Goal: Obtain resource: Download file/media

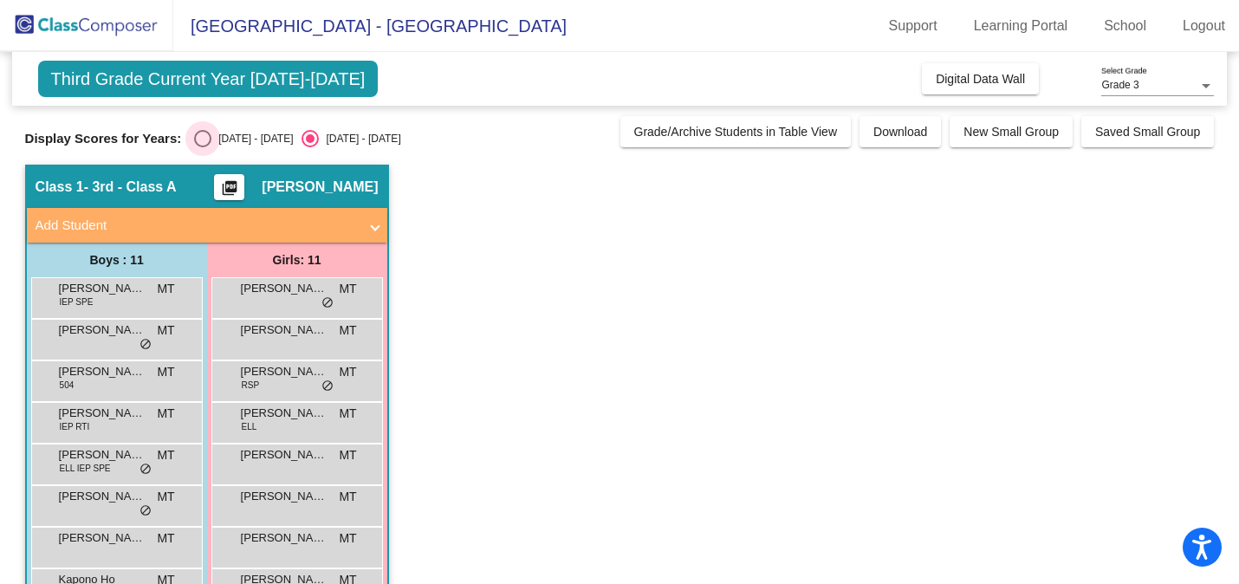
click at [253, 137] on div "[DATE] - [DATE]" at bounding box center [251, 139] width 81 height 16
click at [203, 147] on input "[DATE] - [DATE]" at bounding box center [202, 147] width 1 height 1
radio input "true"
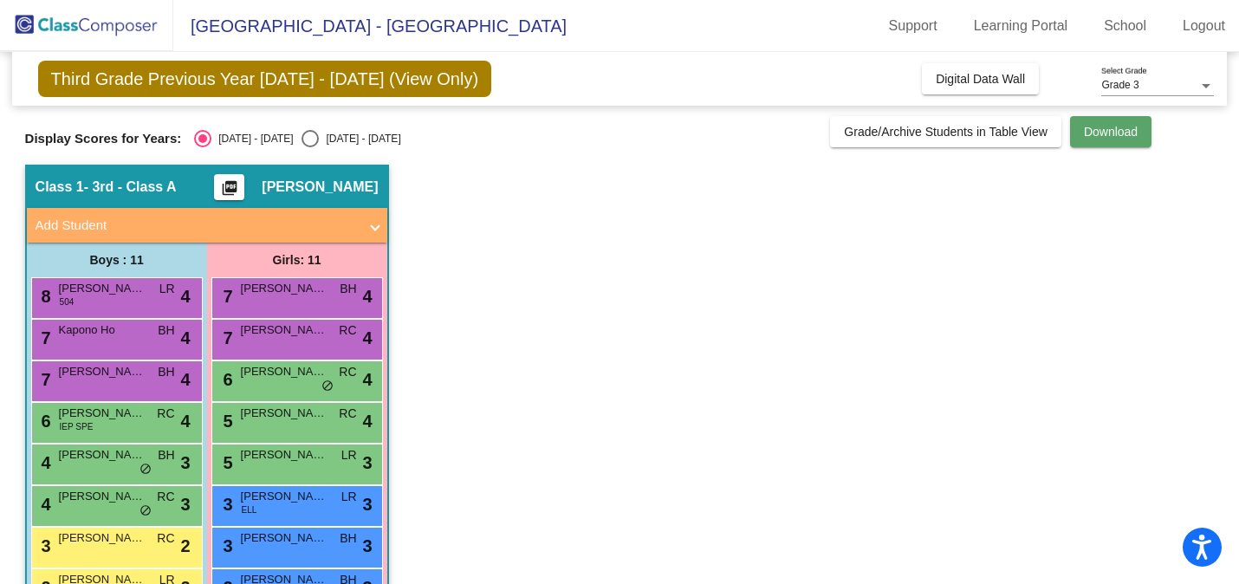
click at [1091, 140] on button "Download" at bounding box center [1110, 131] width 81 height 31
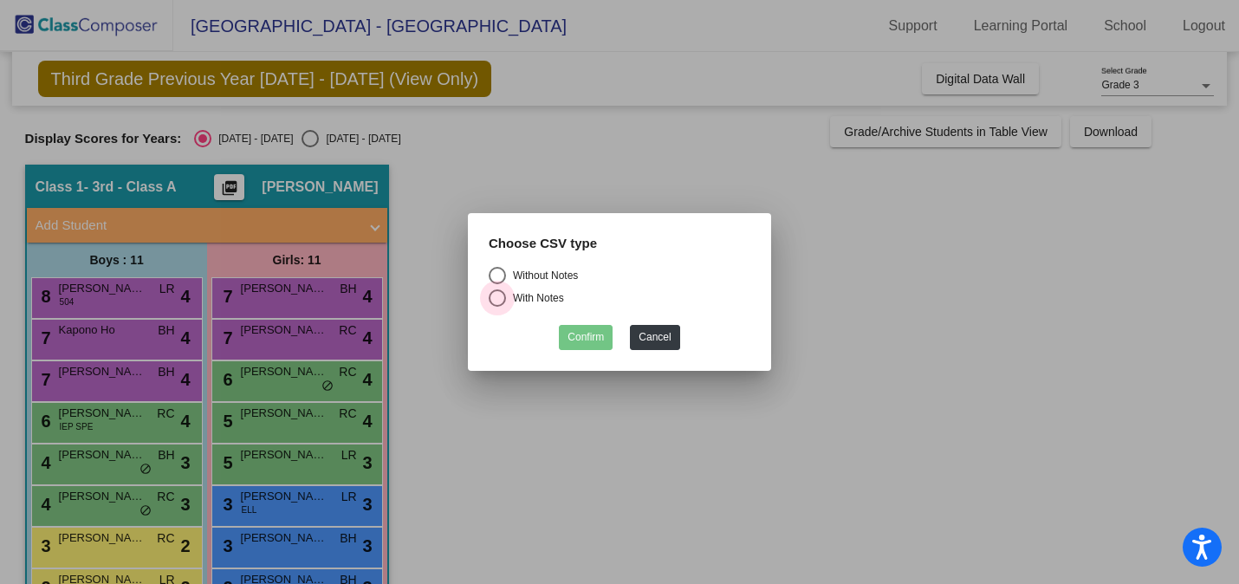
click at [538, 298] on div "With Notes" at bounding box center [535, 298] width 58 height 16
click at [497, 307] on input "With Notes" at bounding box center [497, 307] width 1 height 1
radio input "true"
click at [589, 343] on button "Confirm" at bounding box center [586, 337] width 54 height 25
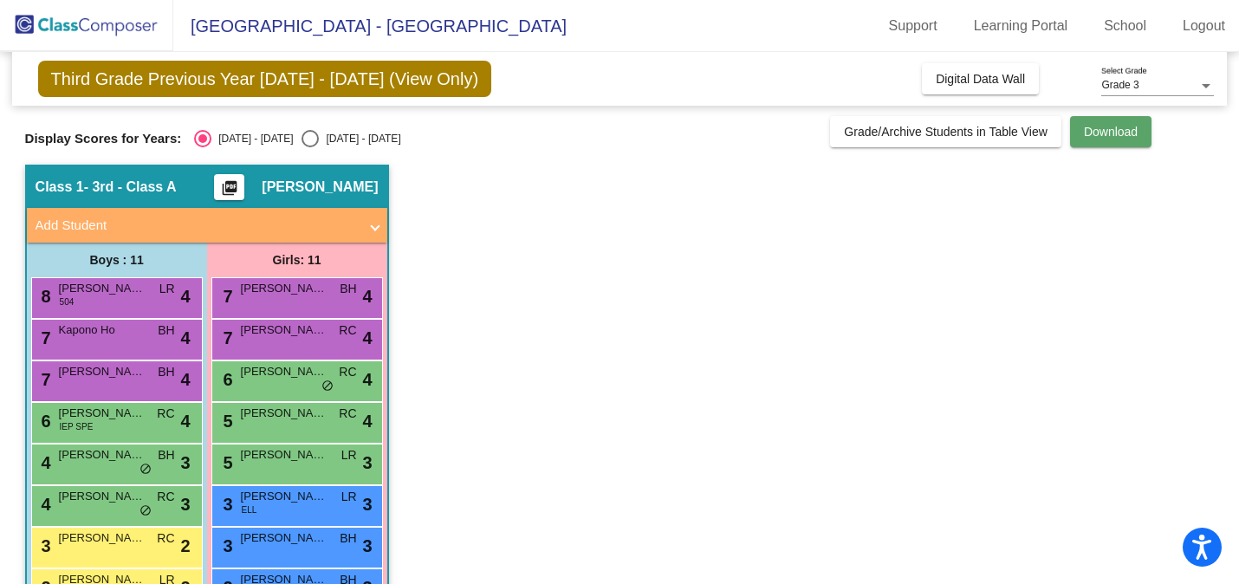
click at [1133, 138] on span "Download" at bounding box center [1111, 132] width 54 height 14
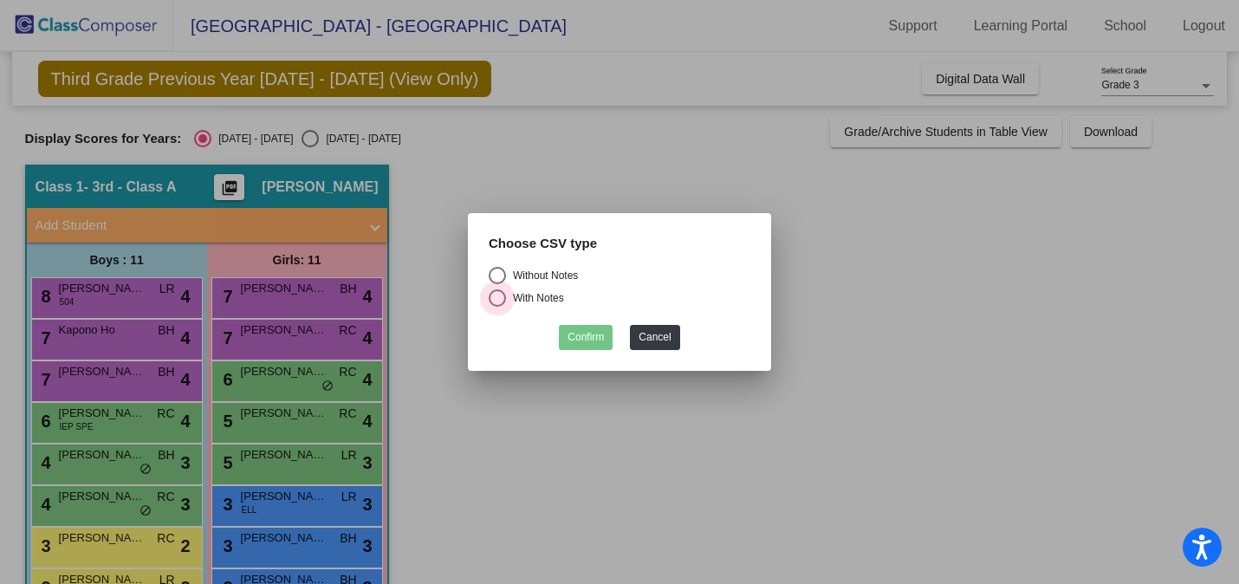
click at [506, 300] on div "With Notes" at bounding box center [535, 298] width 58 height 16
click at [497, 307] on input "With Notes" at bounding box center [497, 307] width 1 height 1
radio input "true"
click at [601, 332] on button "Confirm" at bounding box center [586, 337] width 54 height 25
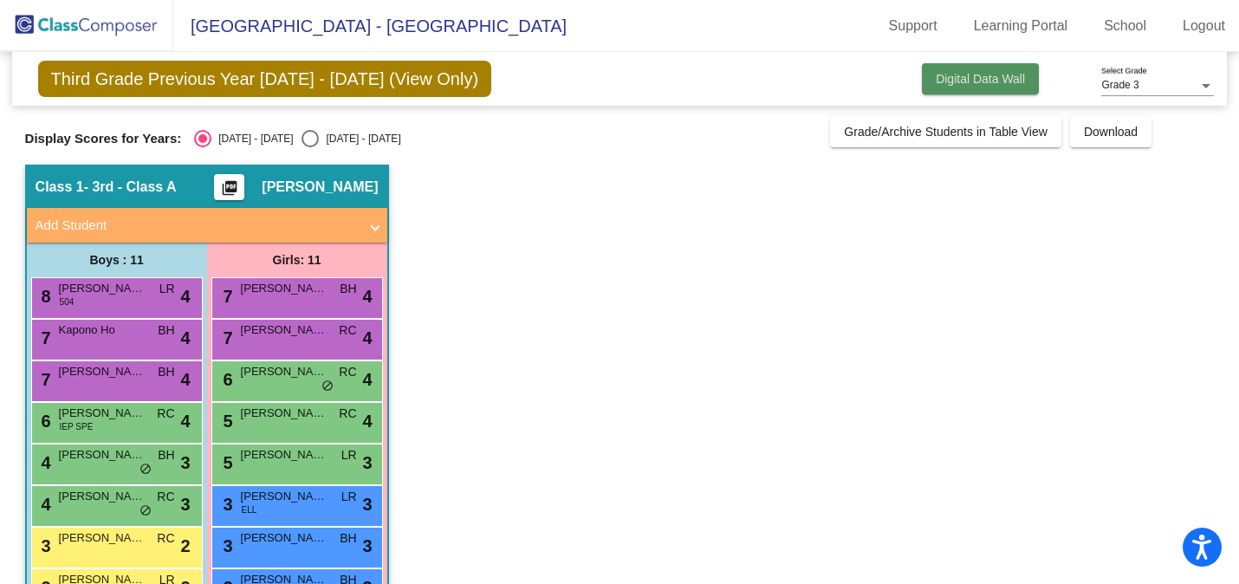
click at [978, 78] on span "Digital Data Wall" at bounding box center [980, 79] width 89 height 14
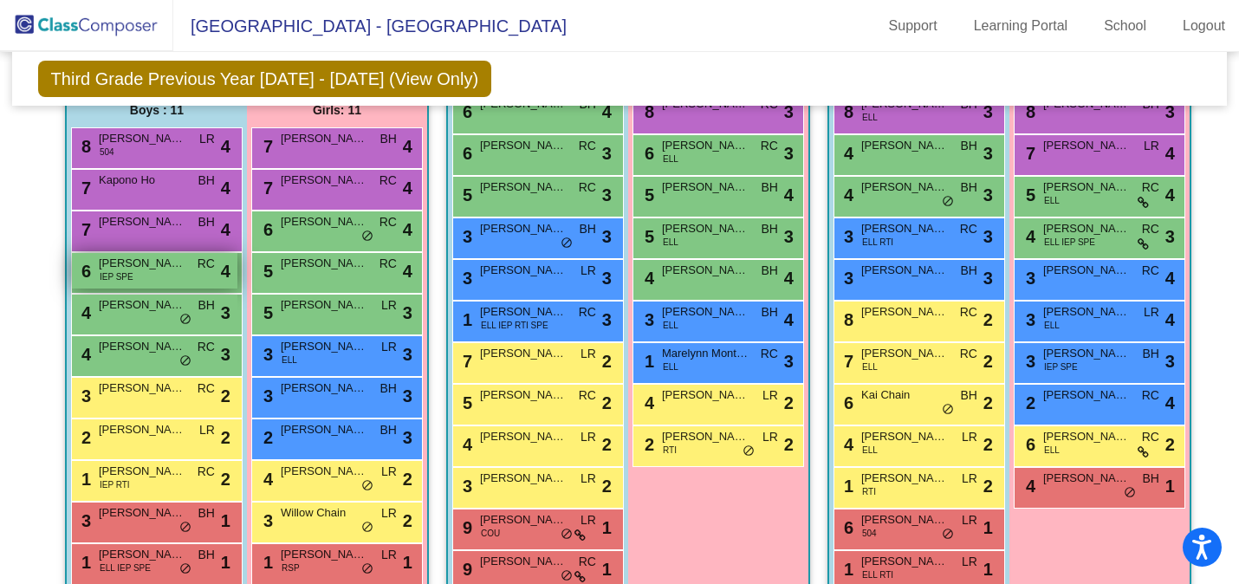
scroll to position [366, 0]
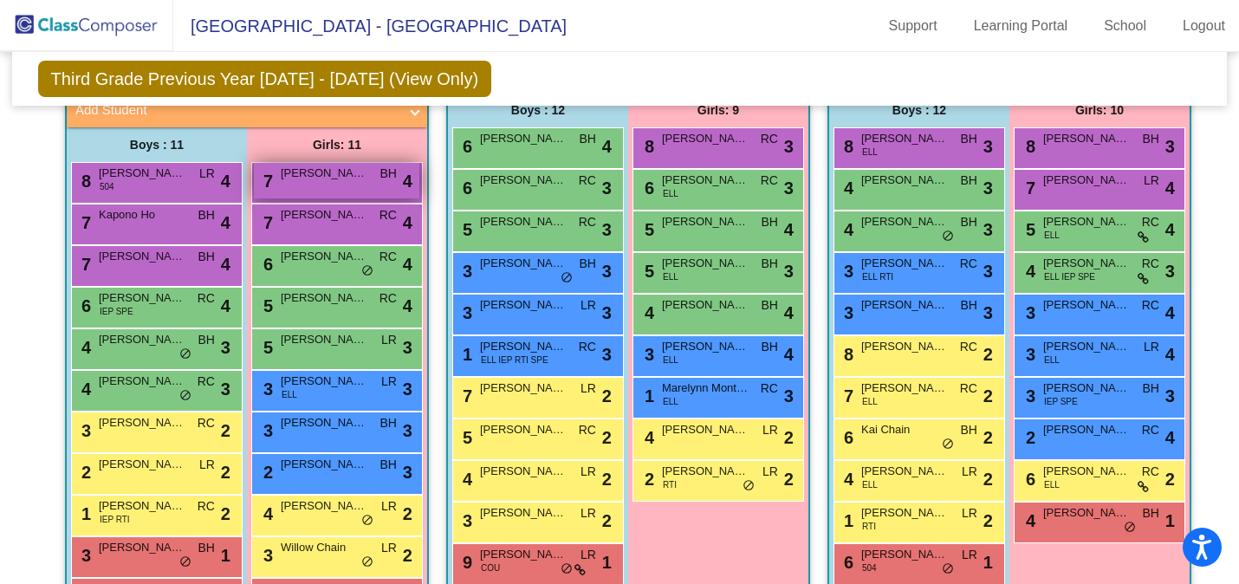
click at [375, 187] on div "7 [PERSON_NAME] BH lock do_not_disturb_alt 4" at bounding box center [337, 181] width 166 height 36
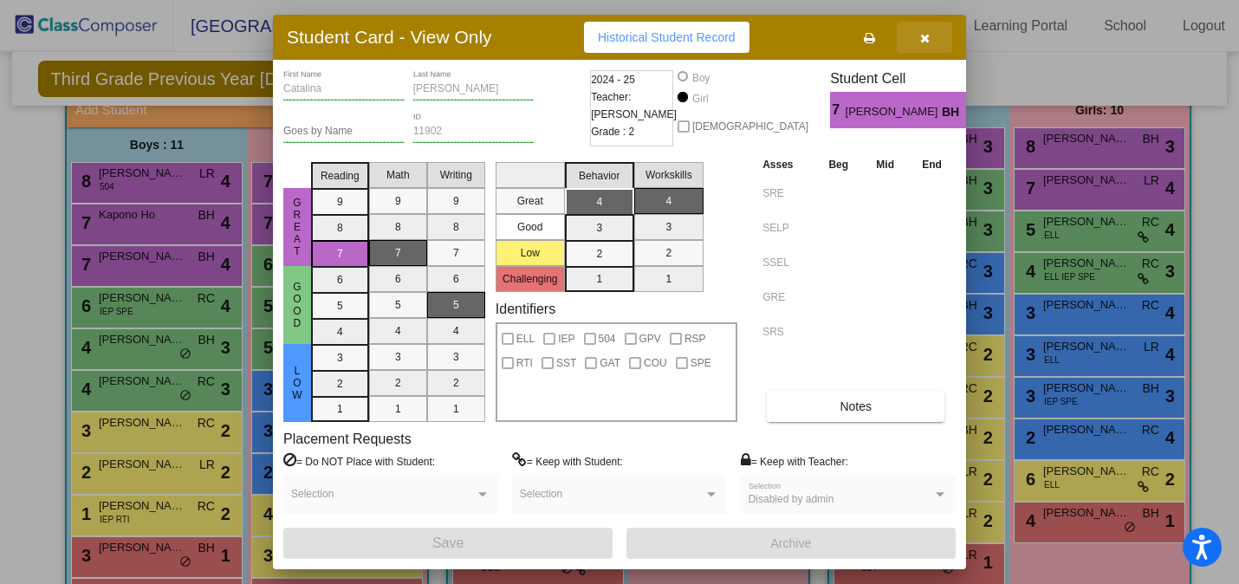
click at [920, 41] on icon "button" at bounding box center [925, 38] width 10 height 12
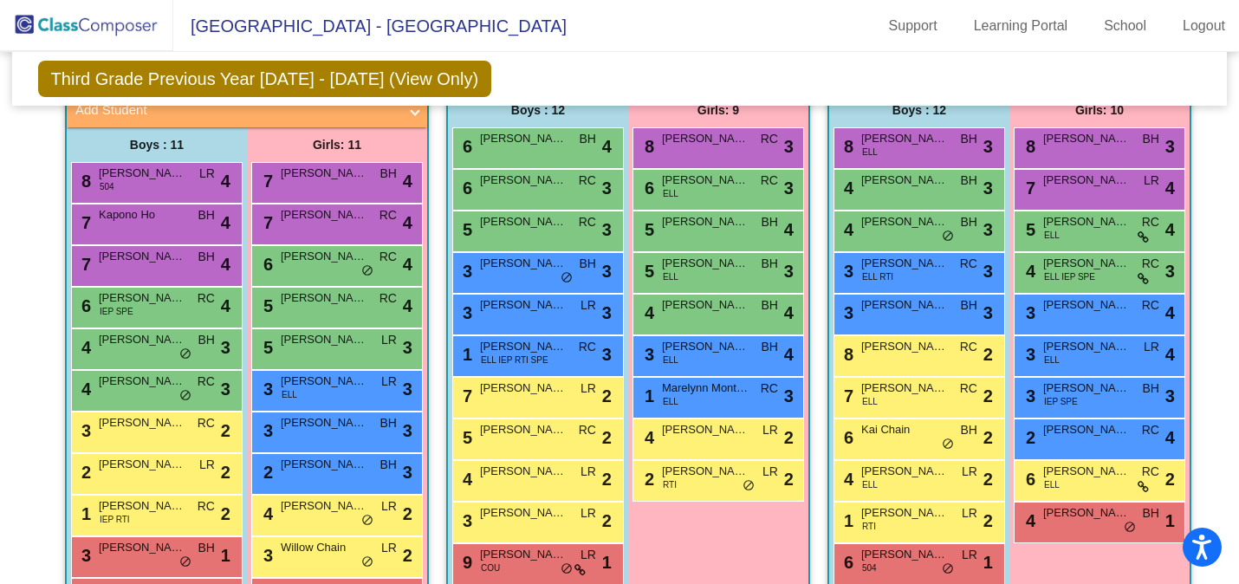
click at [0, 0] on div "Girls: 9 8 [PERSON_NAME] RC lock do_not_disturb_alt 3 6 [PERSON_NAME] [PERSON_N…" at bounding box center [0, 0] width 0 height 0
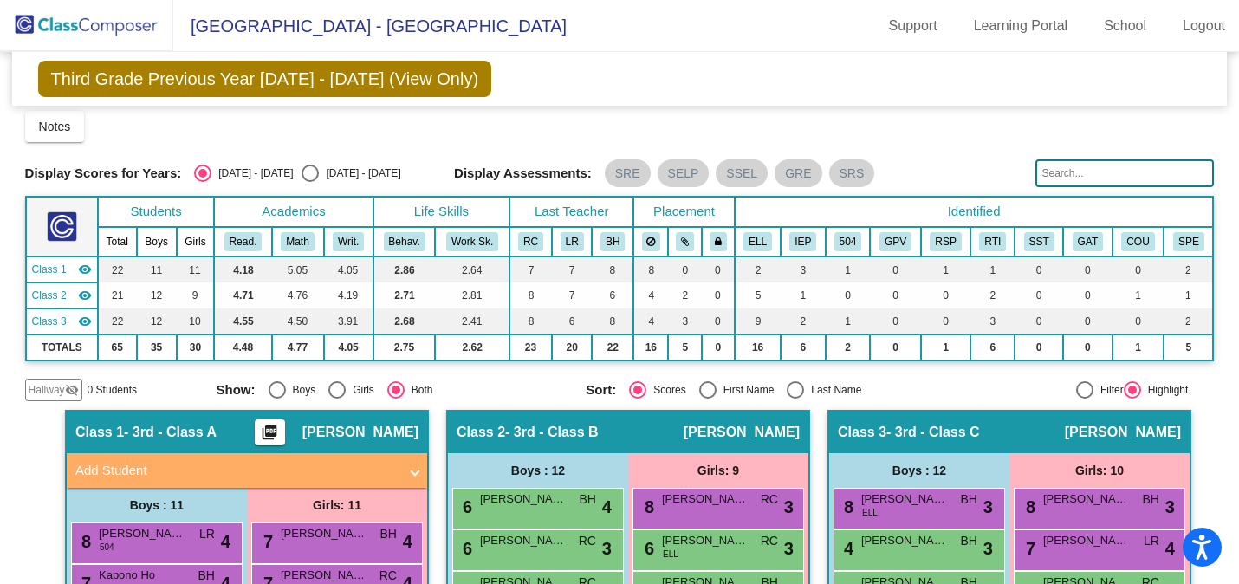
scroll to position [0, 0]
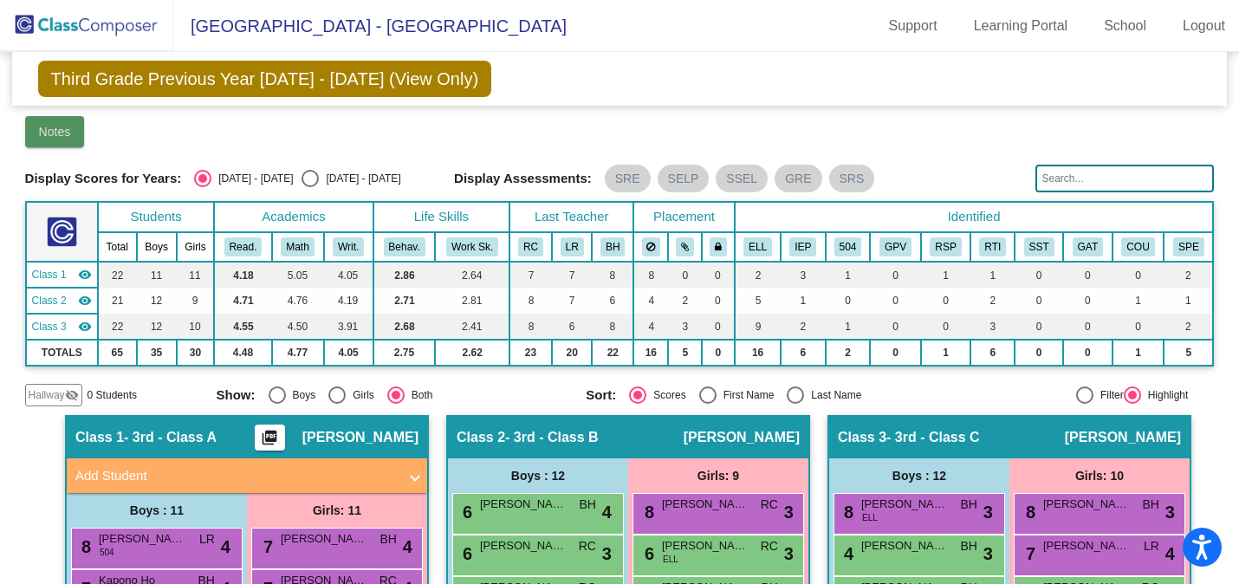
click at [45, 132] on span "Notes" at bounding box center [55, 132] width 32 height 14
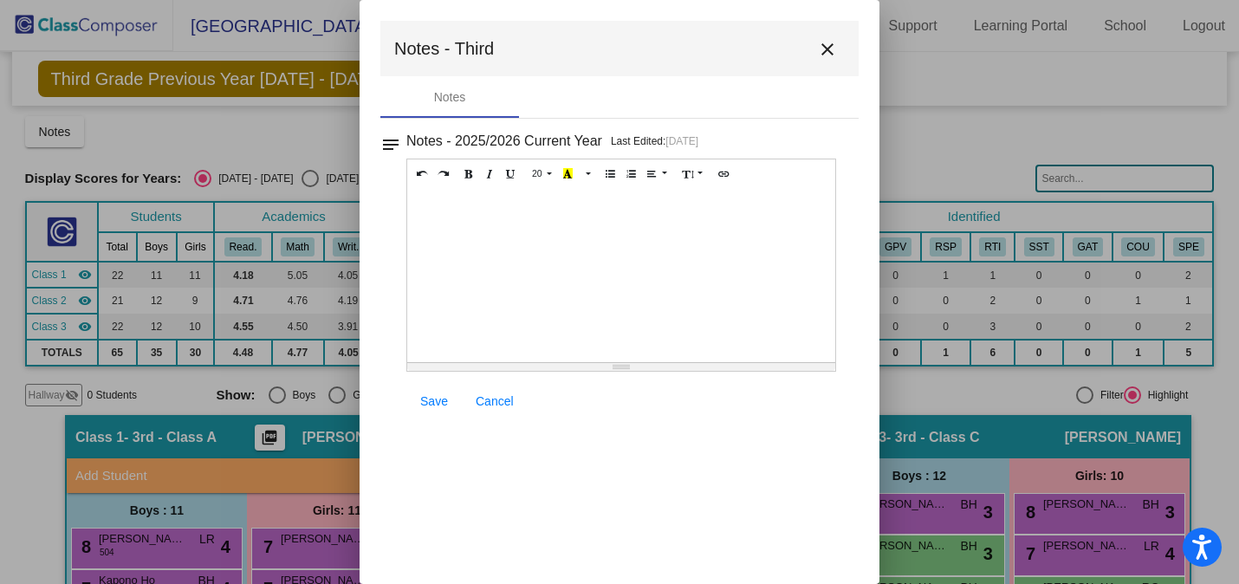
click at [822, 44] on mat-icon "close" at bounding box center [827, 49] width 21 height 21
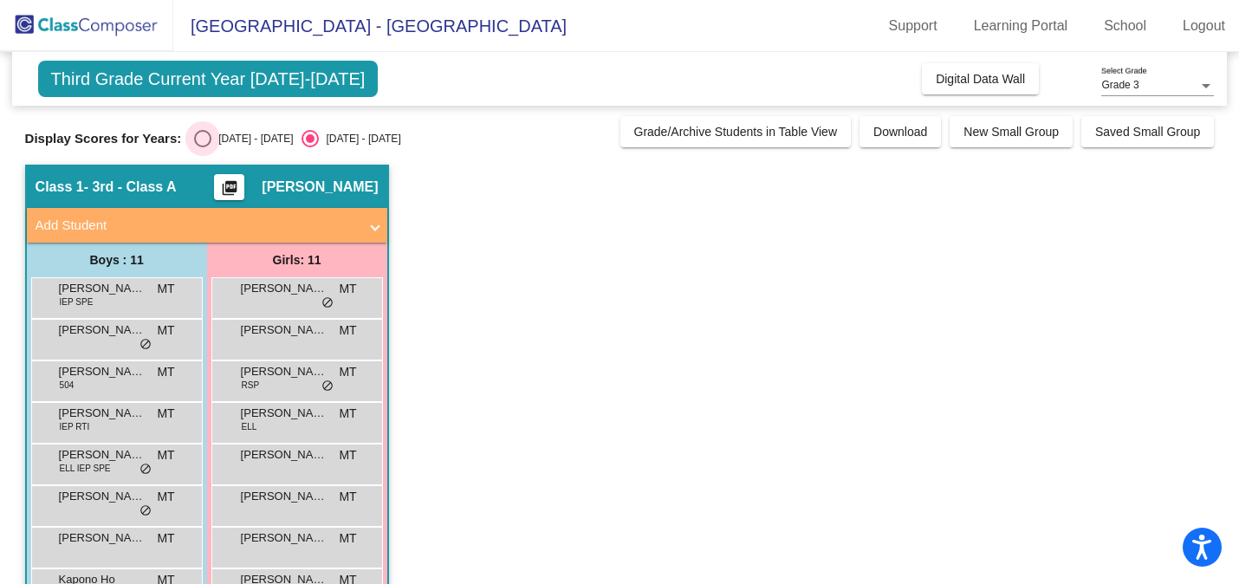
click at [196, 144] on div "Select an option" at bounding box center [202, 138] width 17 height 17
click at [202, 147] on input "[DATE] - [DATE]" at bounding box center [202, 147] width 1 height 1
radio input "true"
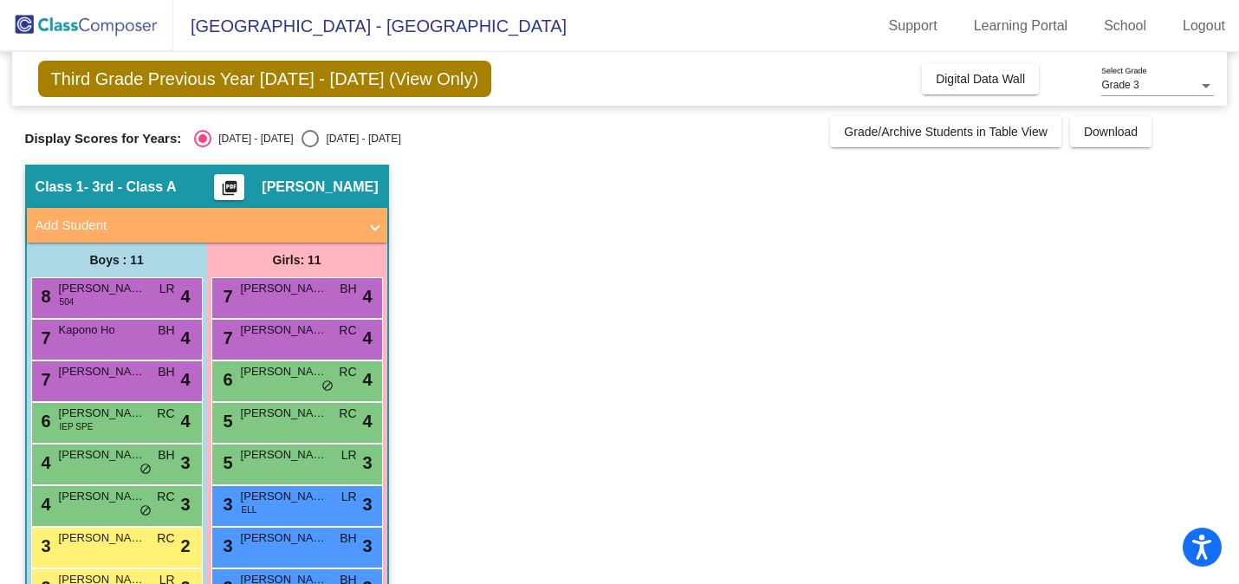
click at [319, 140] on div "[DATE] - [DATE]" at bounding box center [359, 139] width 81 height 16
click at [310, 147] on input "[DATE] - [DATE]" at bounding box center [309, 147] width 1 height 1
radio input "true"
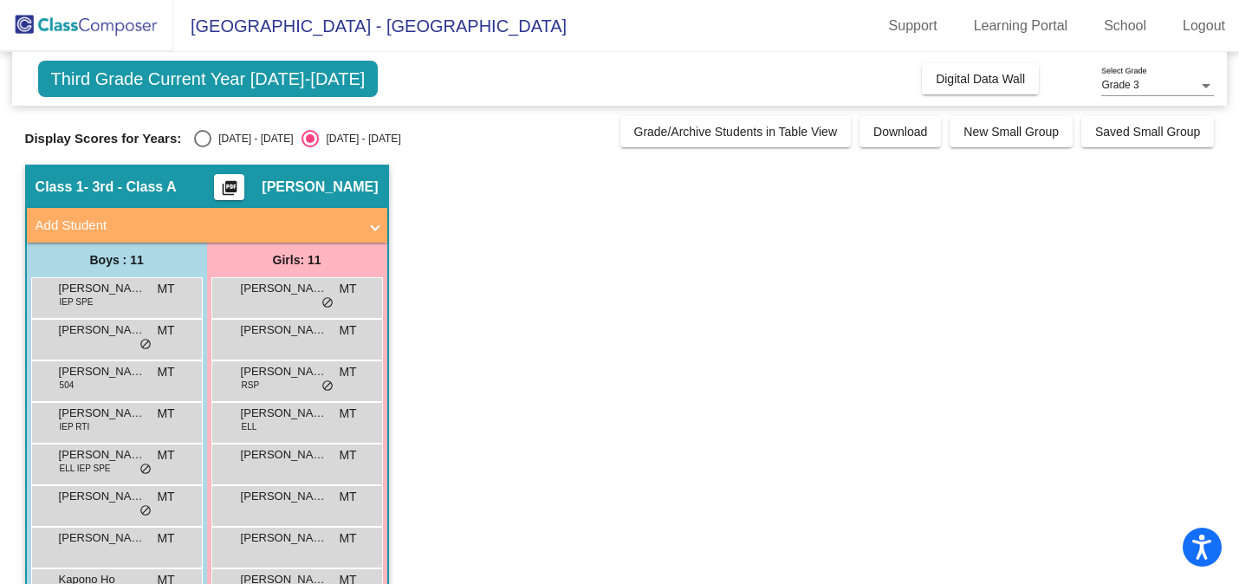
click at [206, 138] on div "Select an option" at bounding box center [202, 138] width 17 height 17
click at [203, 147] on input "[DATE] - [DATE]" at bounding box center [202, 147] width 1 height 1
radio input "true"
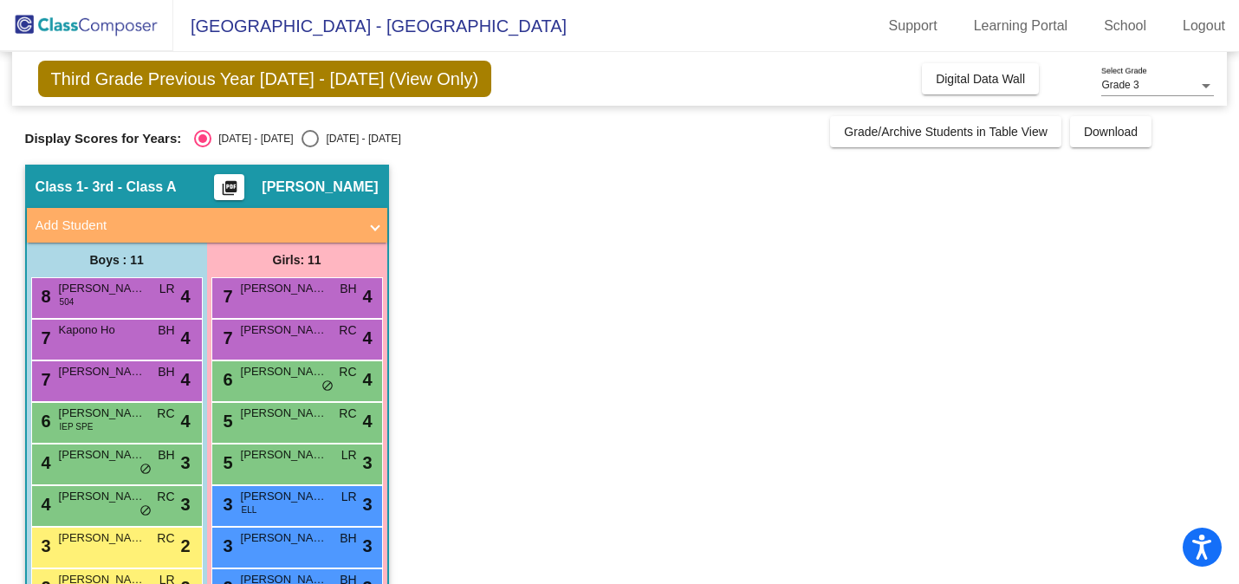
click at [639, 317] on app-classroom "Class 1 - 3rd - Class A picture_as_pdf [PERSON_NAME] Add Student First Name Las…" at bounding box center [620, 464] width 1190 height 598
